Goal: Task Accomplishment & Management: Manage account settings

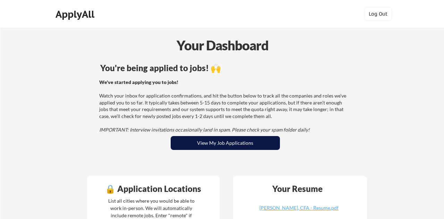
click at [208, 146] on button "View My Job Applications" at bounding box center [225, 143] width 109 height 14
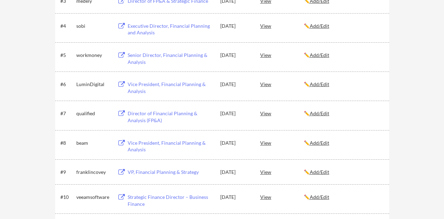
scroll to position [201, 0]
click at [172, 112] on div "Director of Financial Planning & Analysis (FP&A)" at bounding box center [171, 118] width 86 height 14
click at [161, 84] on div "Vice President, Financial Planning & Analysis" at bounding box center [171, 88] width 86 height 14
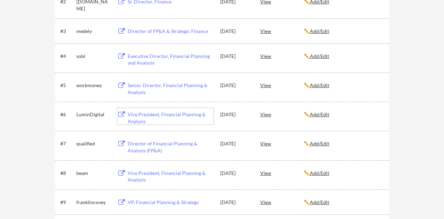
scroll to position [169, 0]
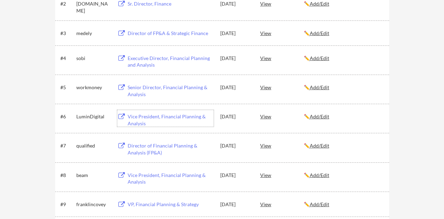
click at [170, 89] on div "Senior Director, Financial Planning & Analysis" at bounding box center [171, 91] width 86 height 14
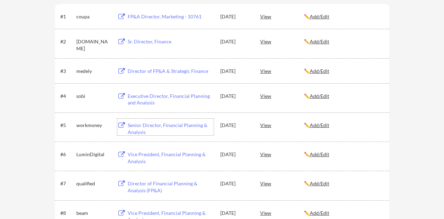
scroll to position [128, 0]
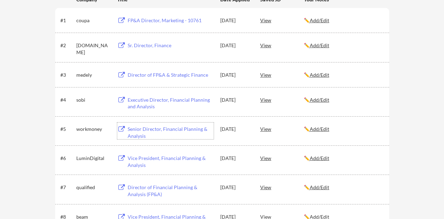
click at [155, 77] on div "Director of FP&A & Strategic Finance" at bounding box center [171, 74] width 86 height 7
click at [145, 46] on div "Sr. Director, Finance" at bounding box center [171, 45] width 86 height 7
click at [158, 99] on div "Executive Director, Financial Planning and Analysis" at bounding box center [171, 103] width 86 height 14
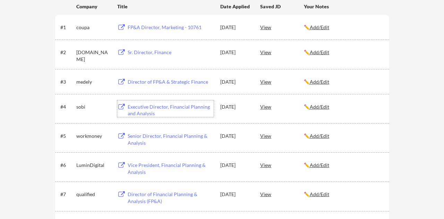
scroll to position [120, 0]
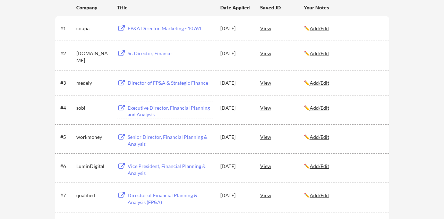
click at [150, 56] on div "Sr. Director, Finance" at bounding box center [171, 53] width 86 height 7
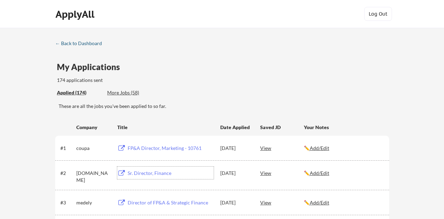
click at [92, 44] on div "← Back to Dashboard" at bounding box center [81, 43] width 52 height 5
